Goal: Task Accomplishment & Management: Use online tool/utility

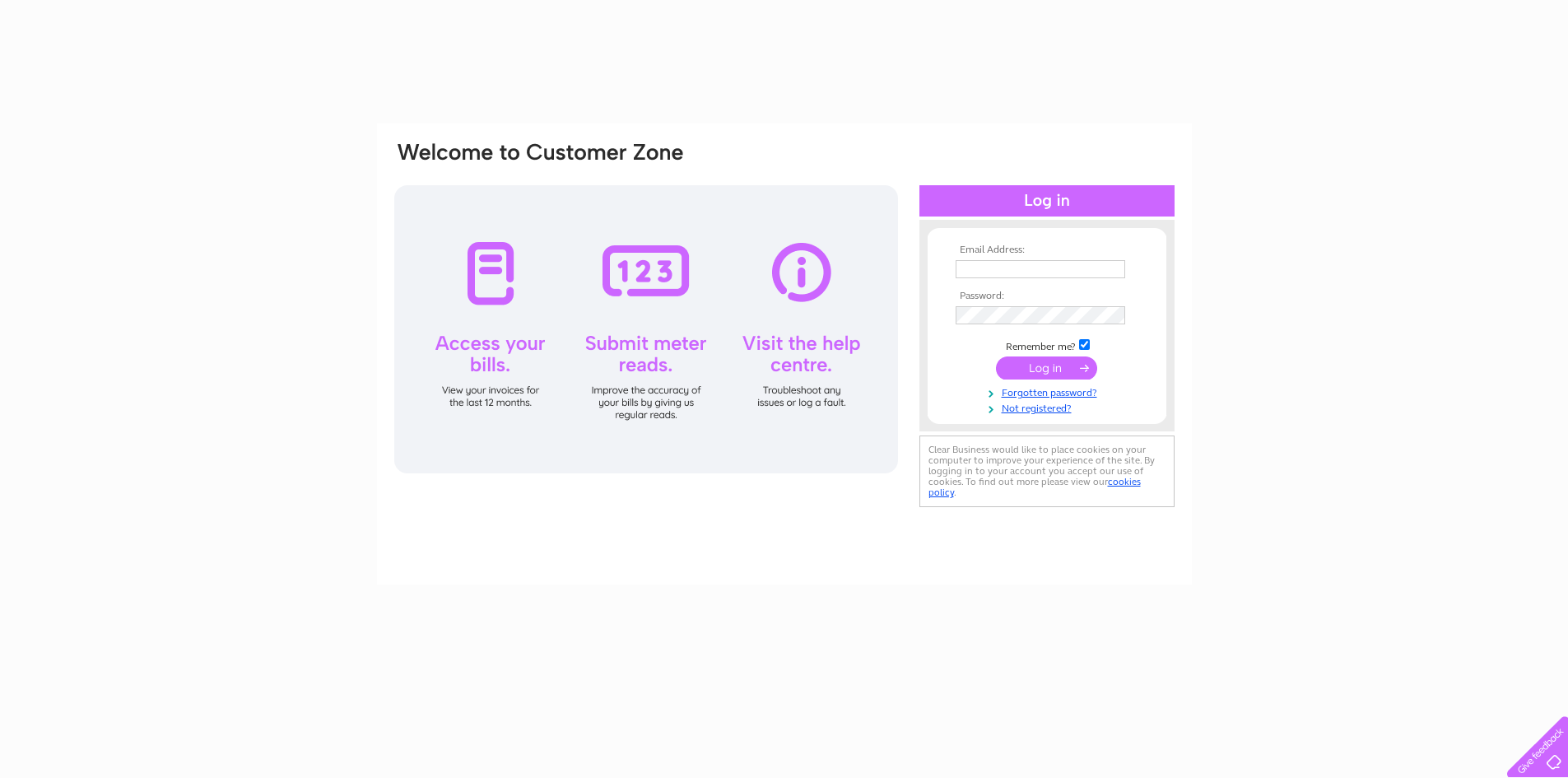
type input "[EMAIL_ADDRESS][DOMAIN_NAME]"
drag, startPoint x: 0, startPoint y: 0, endPoint x: 1044, endPoint y: 362, distance: 1105.0
click at [1043, 370] on input "submit" at bounding box center [1046, 368] width 102 height 23
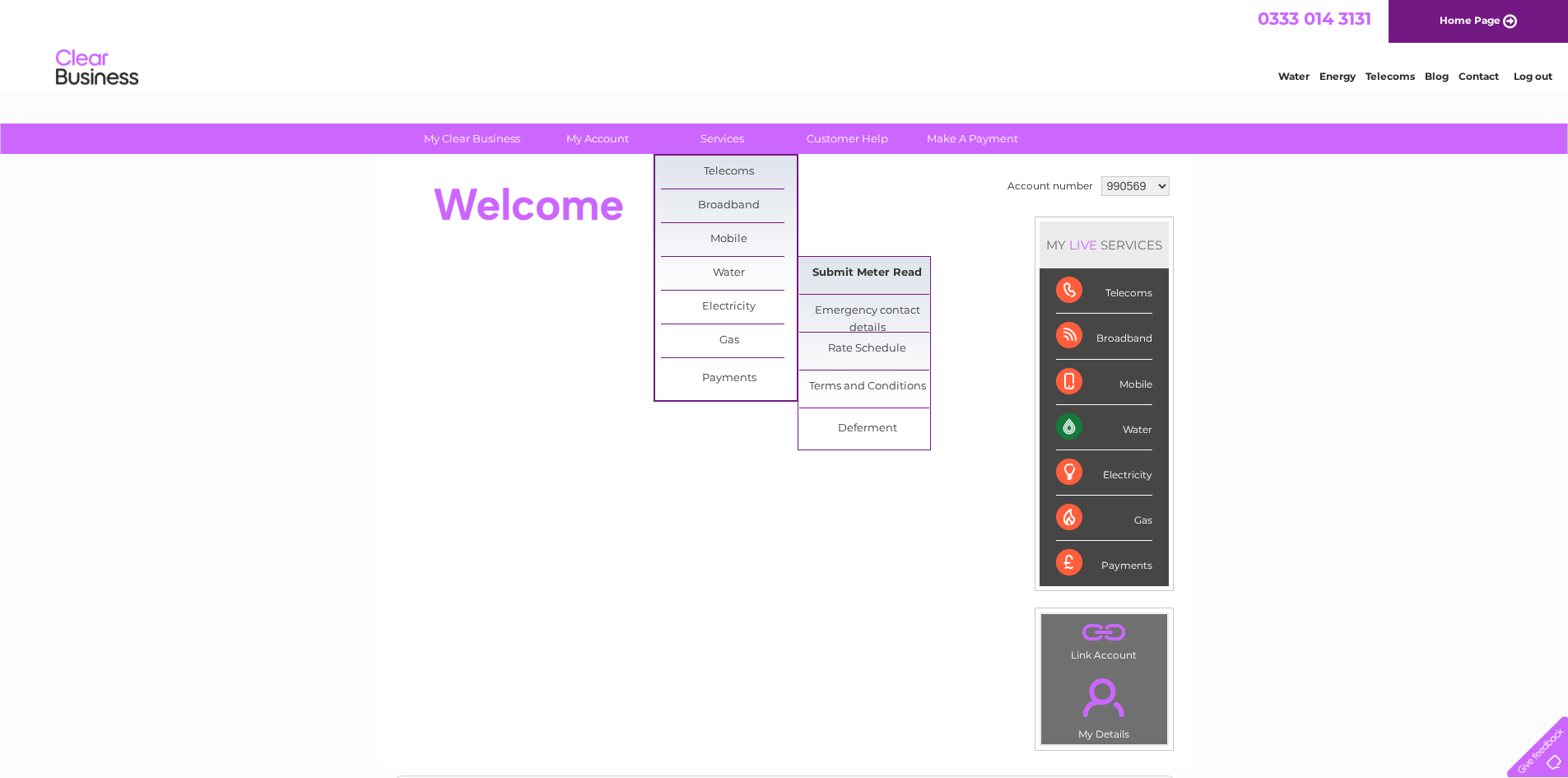
click at [866, 264] on link "Submit Meter Read" at bounding box center [867, 273] width 136 height 33
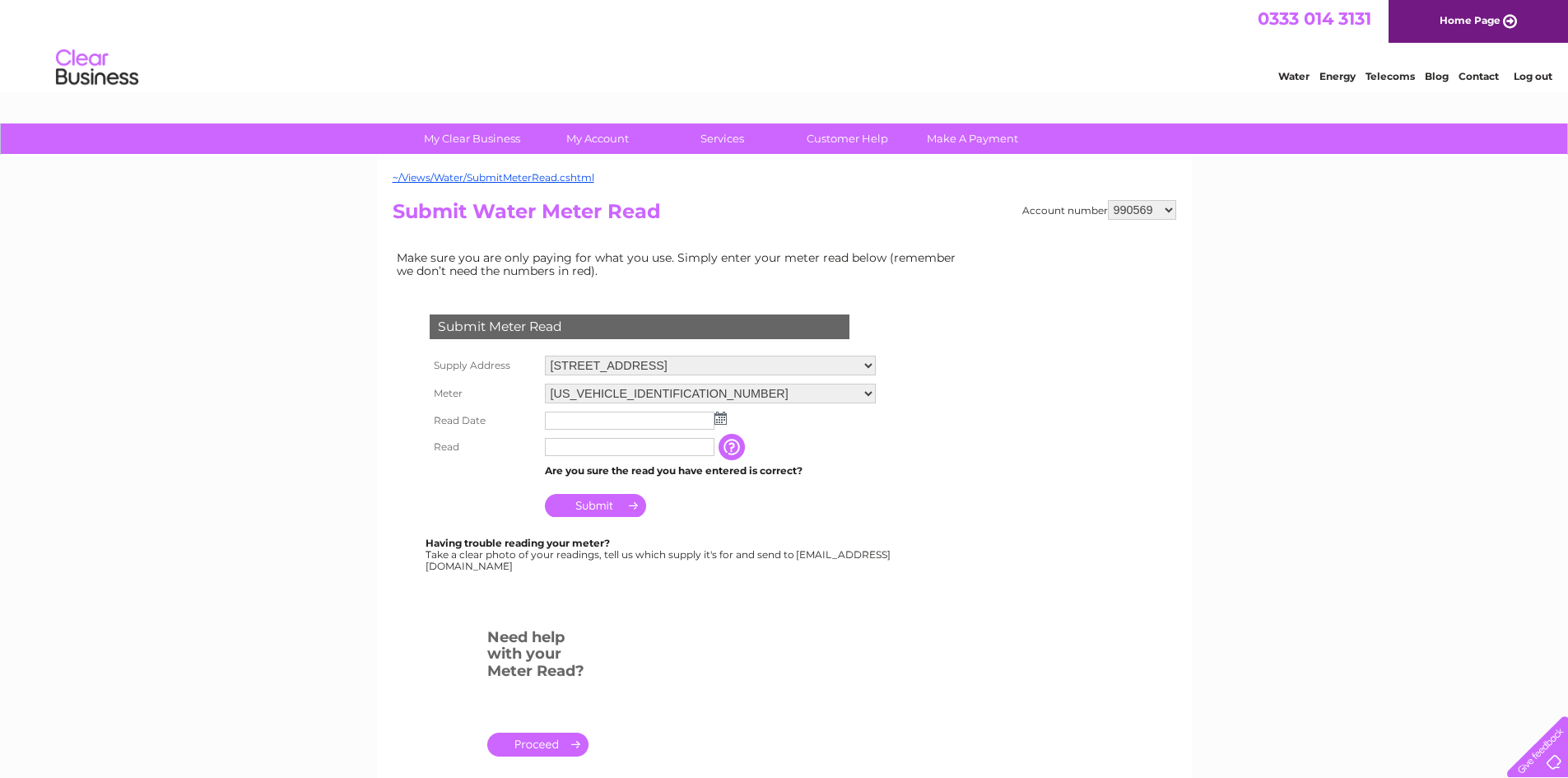
click at [681, 423] on input "text" at bounding box center [629, 420] width 169 height 18
click at [719, 420] on img at bounding box center [722, 419] width 12 height 13
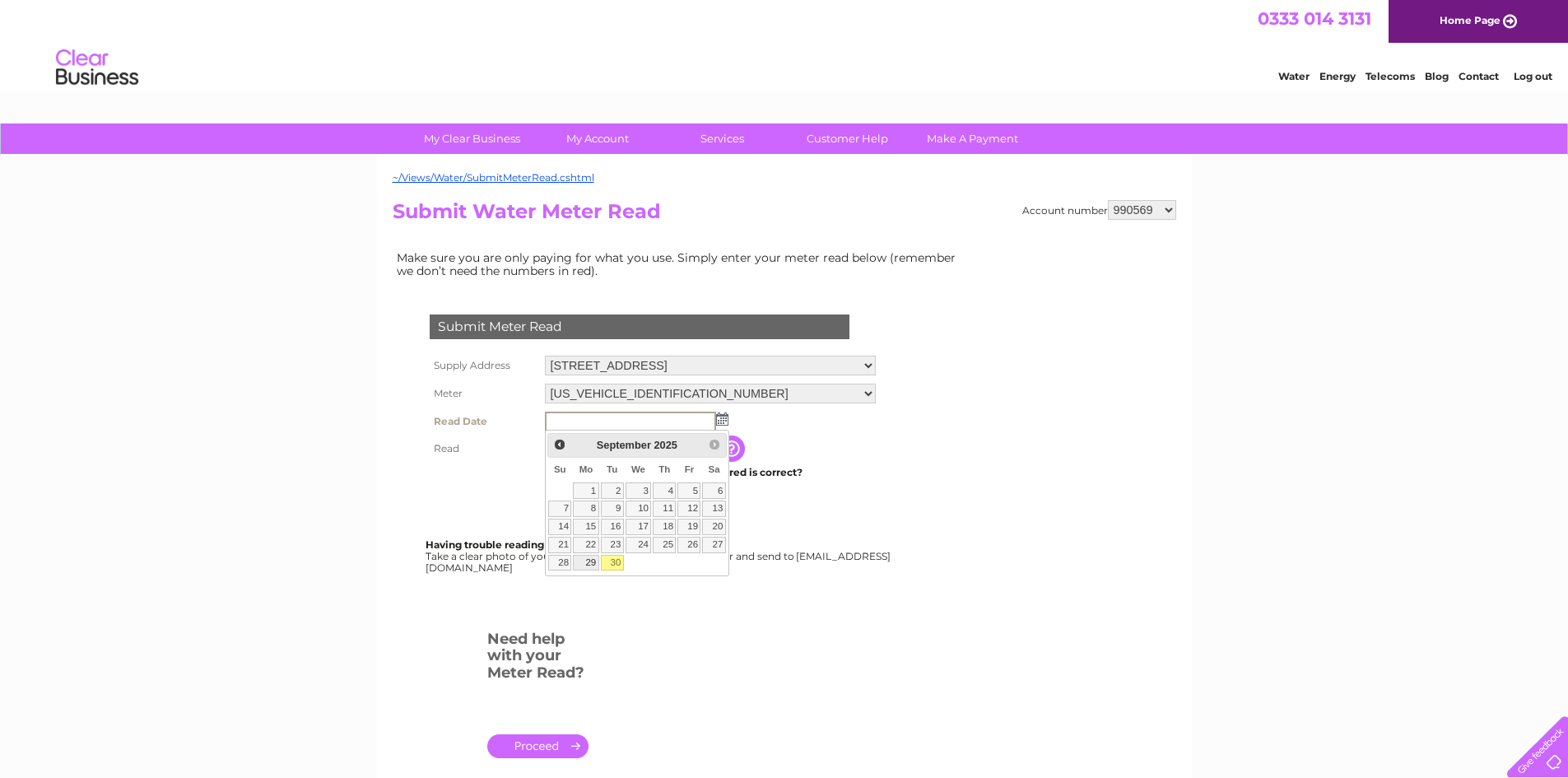
click at [591, 557] on link "29" at bounding box center [585, 562] width 26 height 16
type input "2025/09/29"
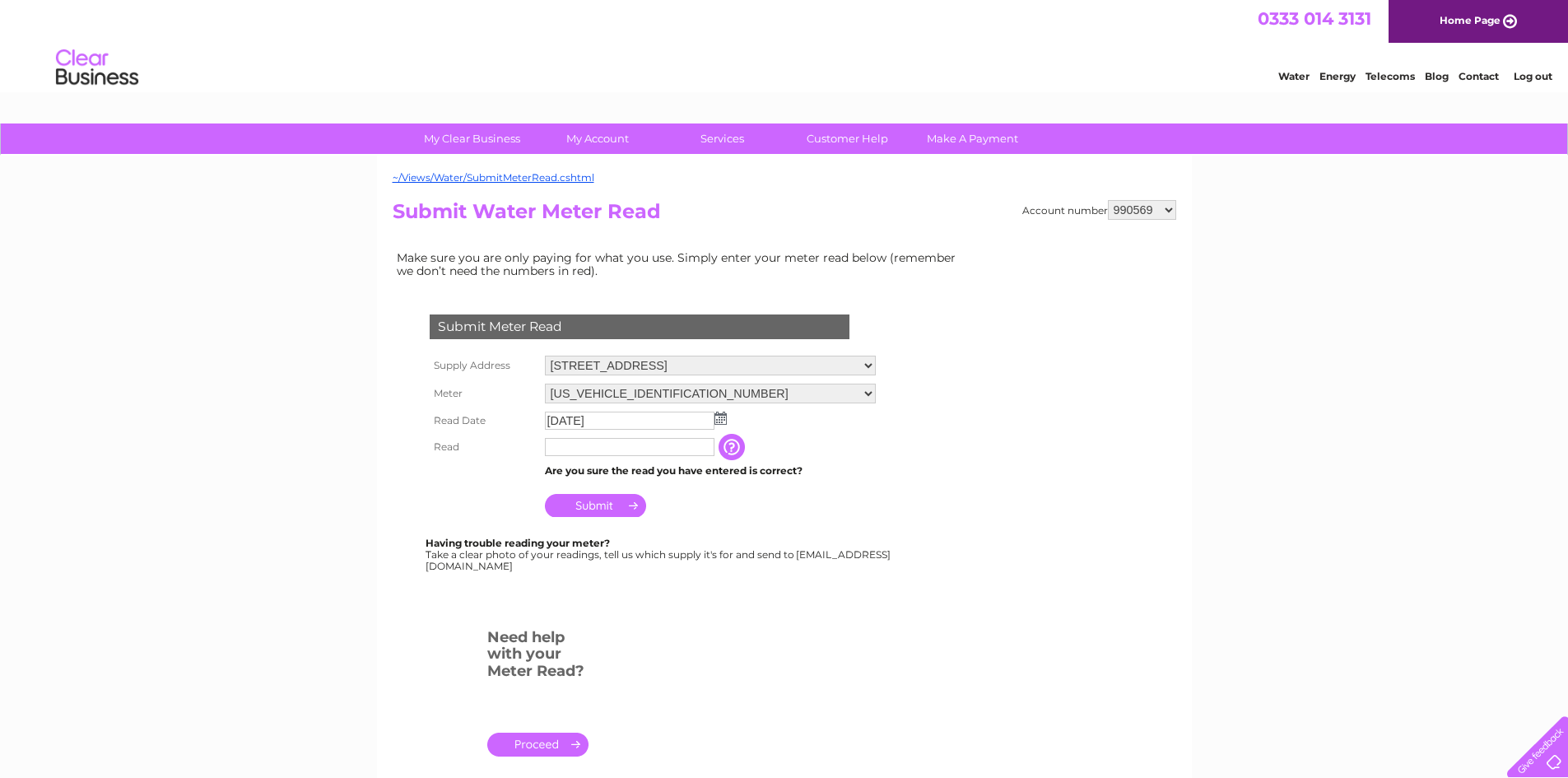
click at [600, 452] on input "text" at bounding box center [629, 446] width 169 height 18
type input "1377"
click at [601, 506] on input "Submit" at bounding box center [595, 507] width 102 height 23
click at [853, 363] on select "Wellbank, Cortachy, Kirriemuir, DD8 4NA" at bounding box center [710, 365] width 331 height 20
click at [853, 363] on select "Wellbank, Cortachy, Kirriemuir, DD8 4NA" at bounding box center [710, 366] width 331 height 22
